Goal: Task Accomplishment & Management: Manage account settings

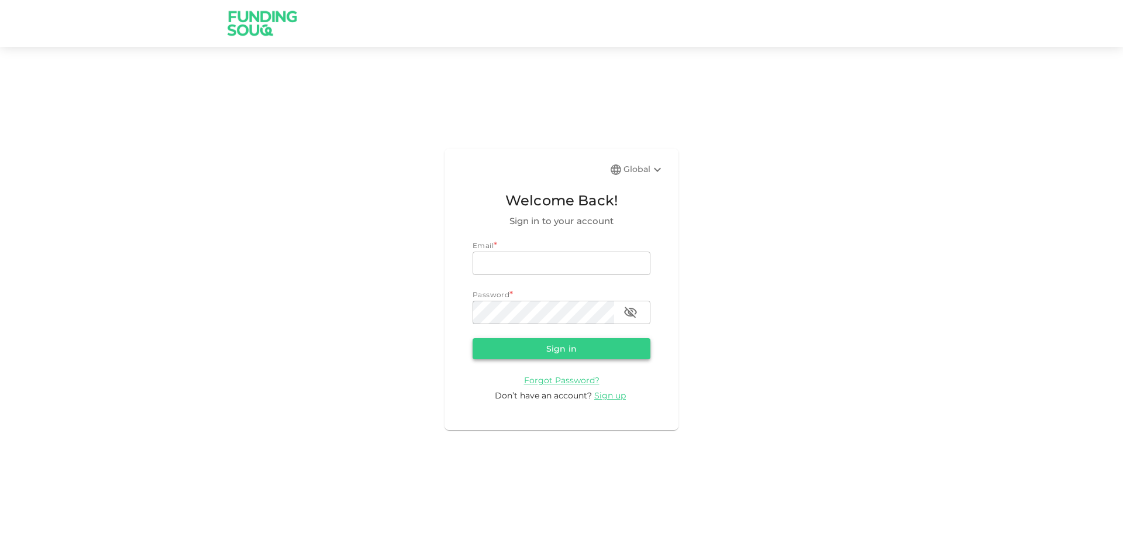
type input "[EMAIL_ADDRESS][DOMAIN_NAME]"
click at [572, 352] on button "Sign in" at bounding box center [562, 348] width 178 height 21
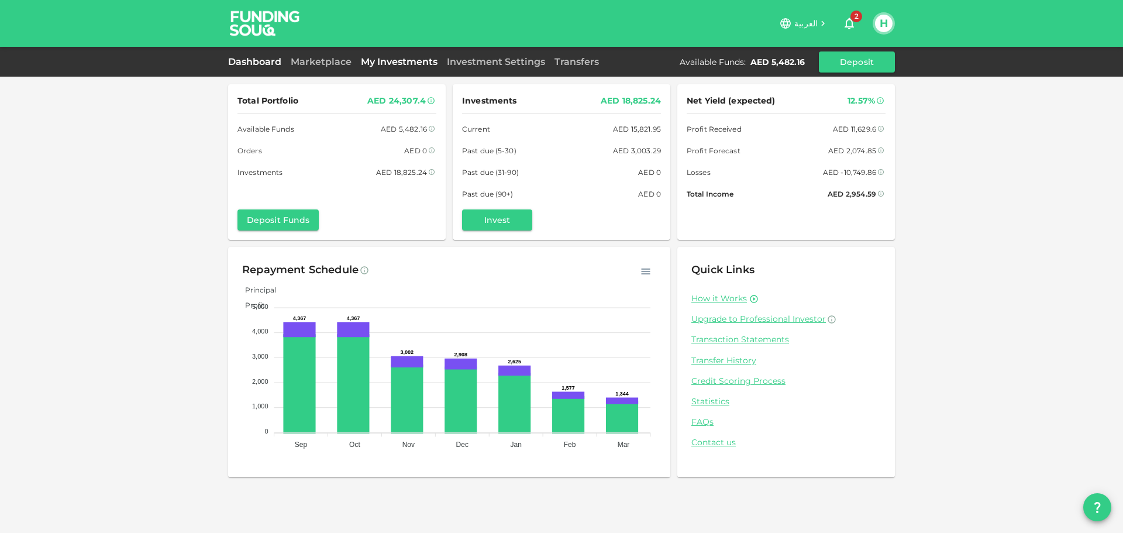
click at [398, 61] on link "My Investments" at bounding box center [399, 61] width 86 height 11
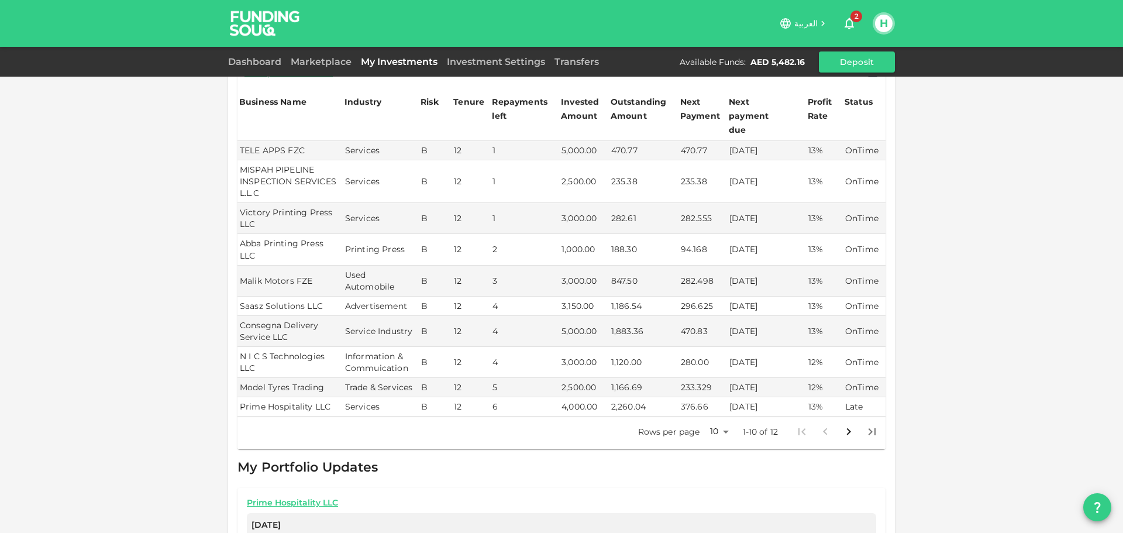
scroll to position [117, 0]
click at [720, 409] on body "العربية 2 H Dashboard Marketplace My Investments Investment Settings Transfers …" at bounding box center [561, 266] width 1123 height 533
click at [719, 444] on li "25" at bounding box center [714, 445] width 35 height 21
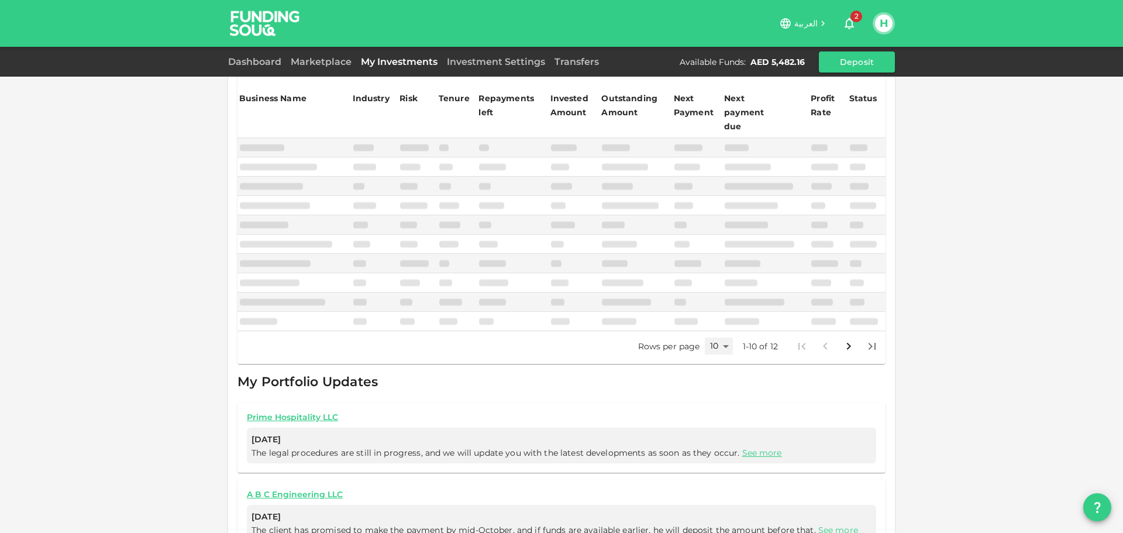
type input "25"
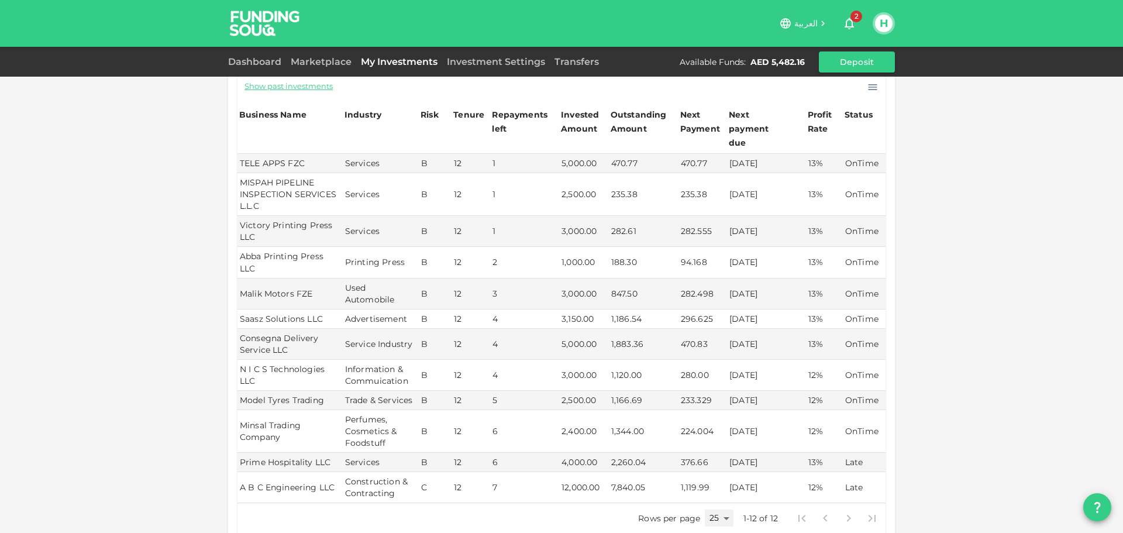
scroll to position [0, 0]
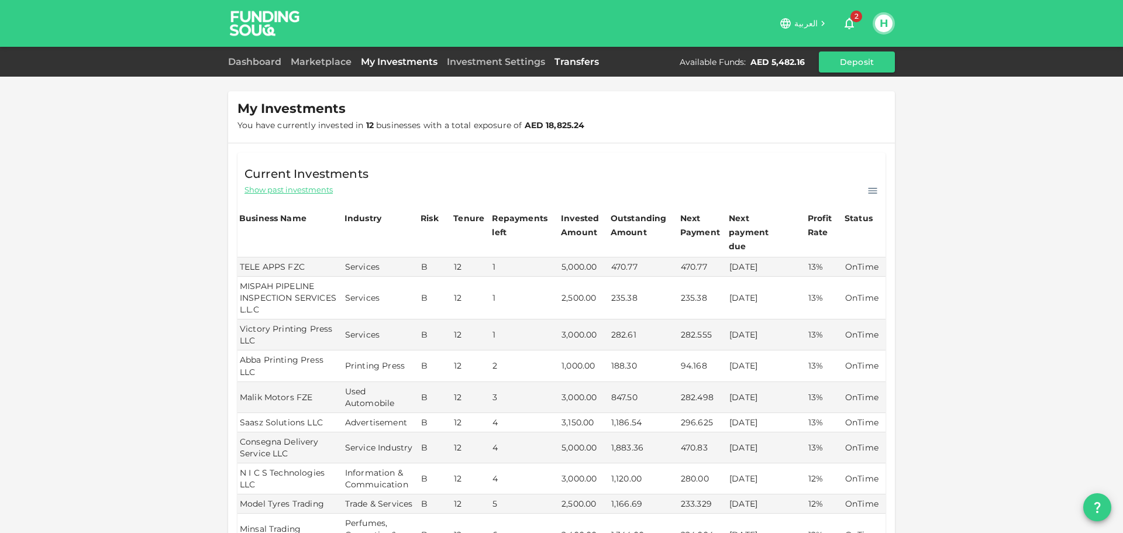
click at [566, 58] on link "Transfers" at bounding box center [577, 61] width 54 height 11
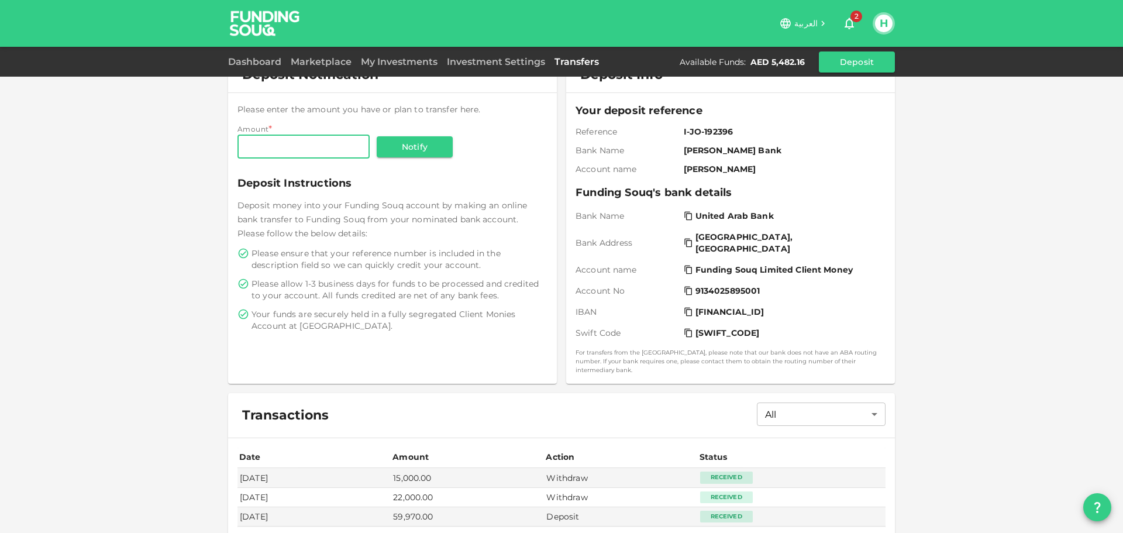
scroll to position [145, 0]
